Goal: Task Accomplishment & Management: Manage account settings

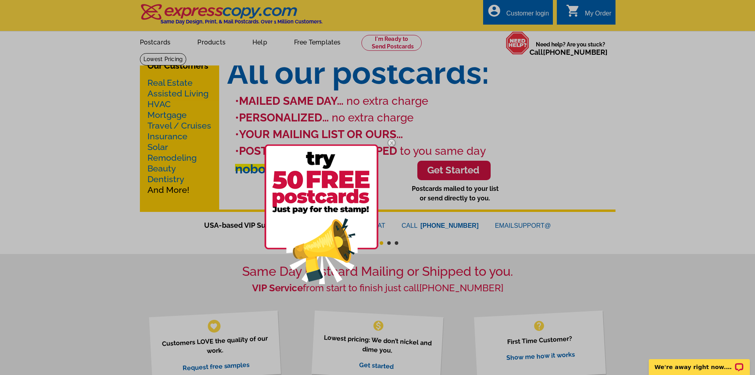
click at [316, 182] on img at bounding box center [321, 214] width 114 height 140
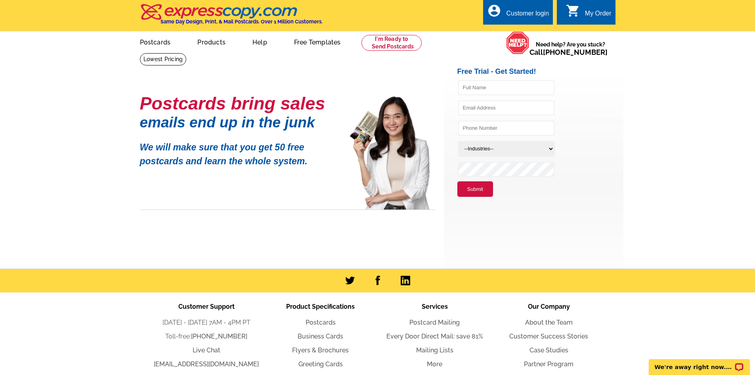
click at [524, 10] on div "Customer login" at bounding box center [527, 15] width 43 height 11
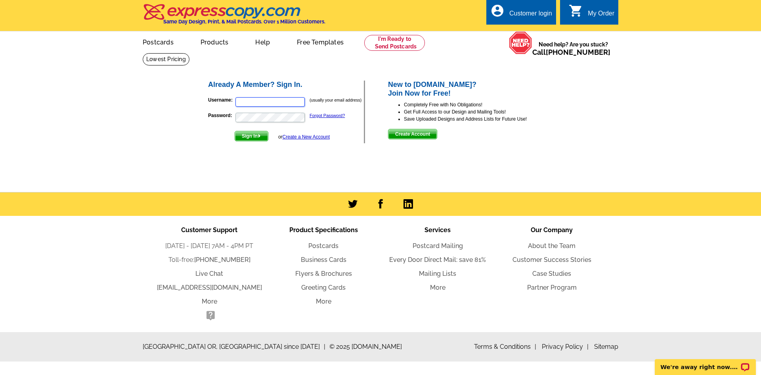
click at [284, 104] on input "Username:" at bounding box center [270, 102] width 69 height 10
type input "taz@tazbana.com"
click at [254, 138] on span "Sign In" at bounding box center [251, 136] width 33 height 10
